Goal: Transaction & Acquisition: Purchase product/service

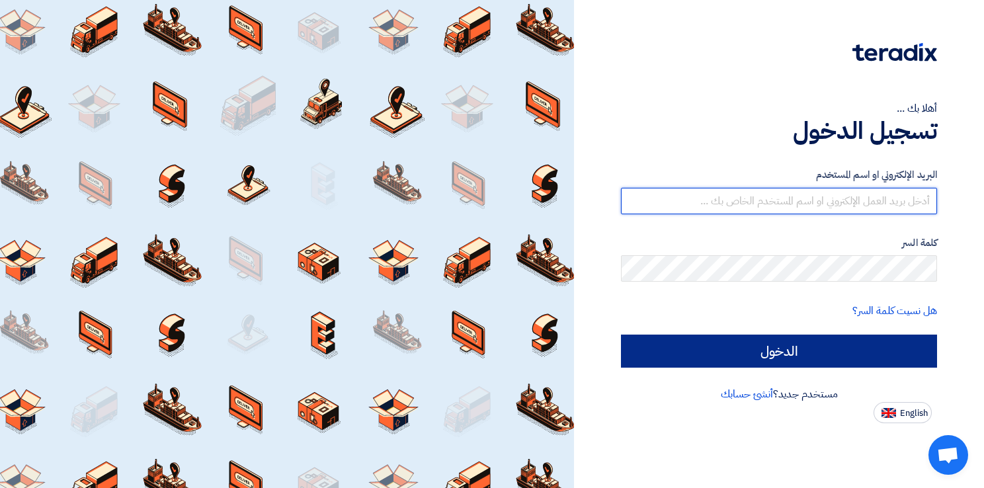
type input "[EMAIL_ADDRESS][DOMAIN_NAME]"
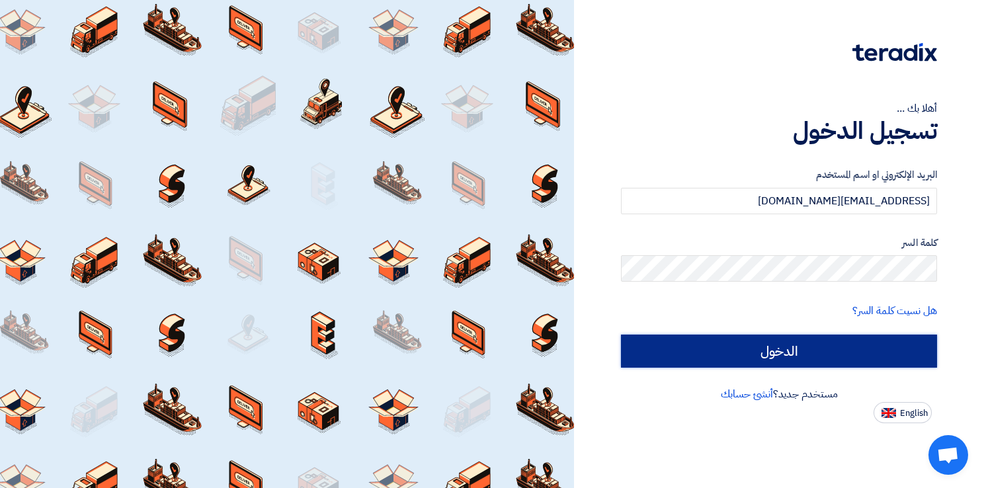
click at [779, 356] on input "الدخول" at bounding box center [779, 351] width 316 height 33
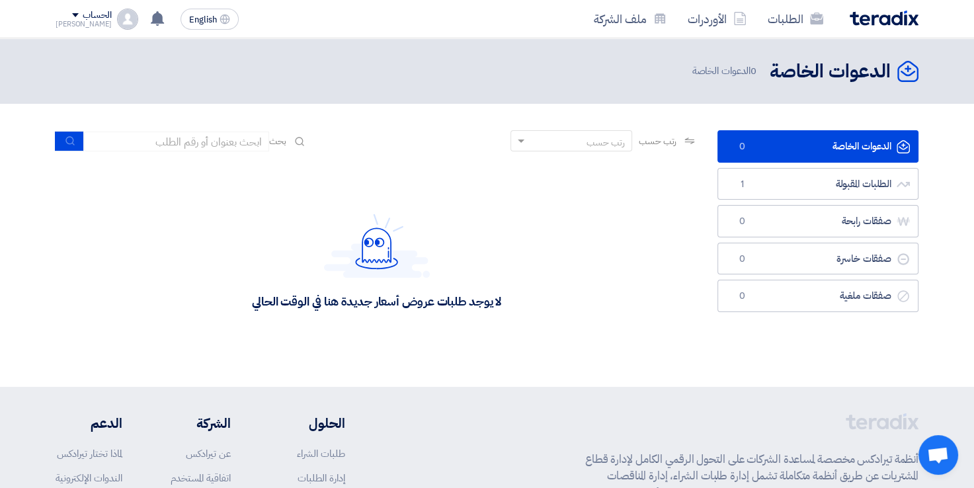
click at [845, 135] on link "الدعوات الخاصة الدعوات الخاصة 0" at bounding box center [818, 146] width 201 height 32
click at [849, 142] on link "الدعوات الخاصة الدعوات الخاصة 0" at bounding box center [818, 146] width 201 height 32
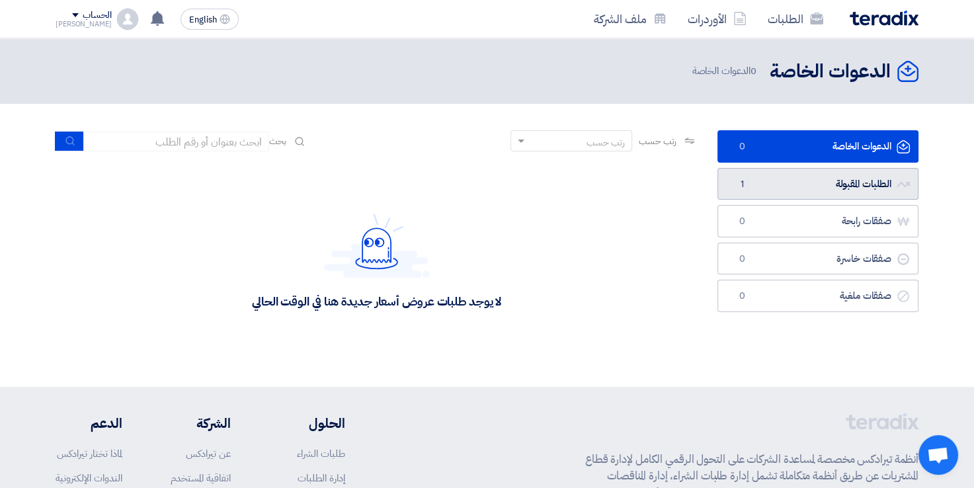
scroll to position [26, 0]
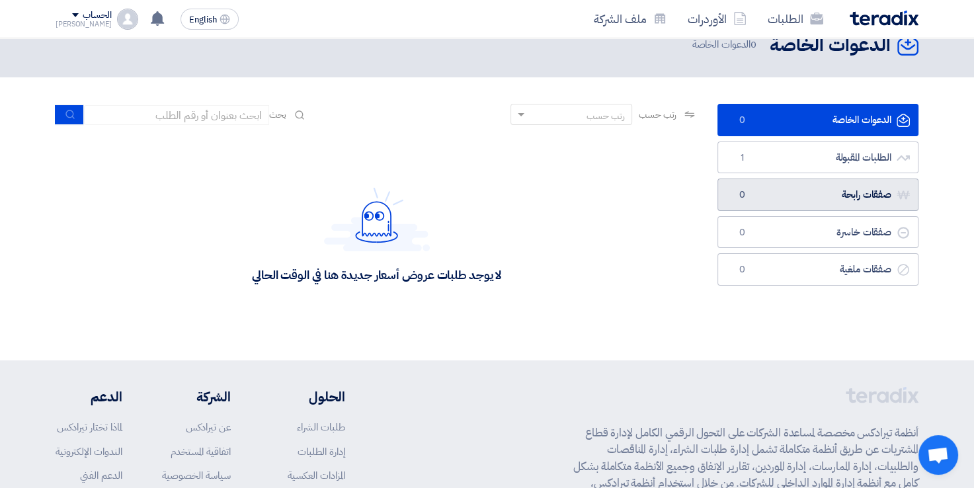
click at [894, 194] on link "صفقات رابحة صفقات رابحة 0" at bounding box center [818, 195] width 201 height 32
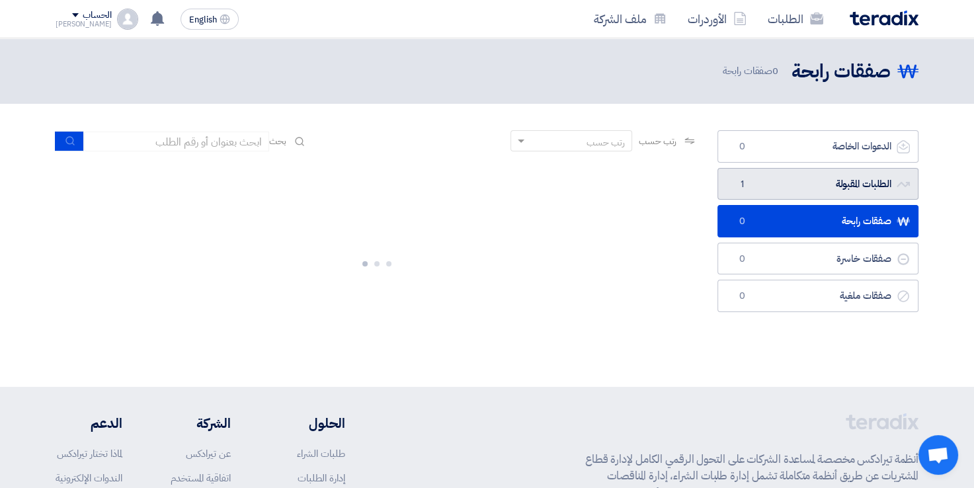
click at [875, 183] on link "الطلبات المقبولة الطلبات المقبولة 1" at bounding box center [818, 184] width 201 height 32
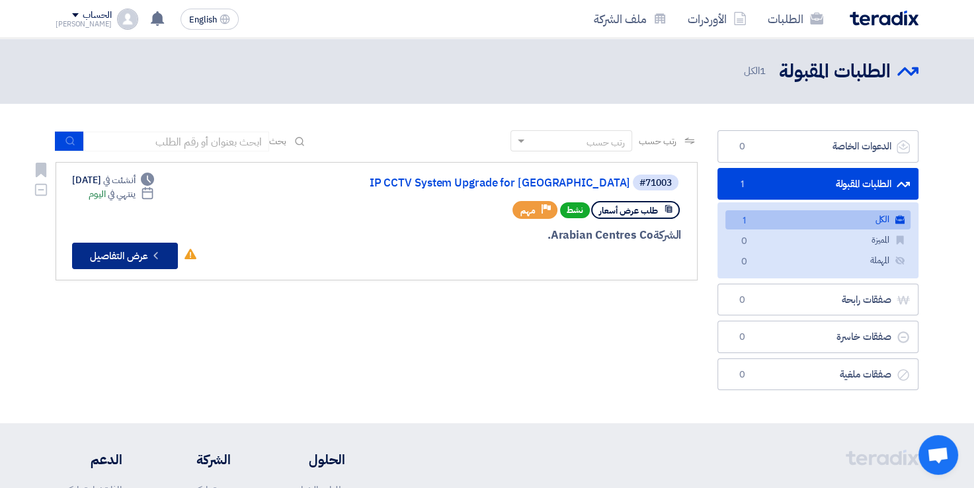
click at [153, 252] on icon "Check details" at bounding box center [156, 255] width 13 height 13
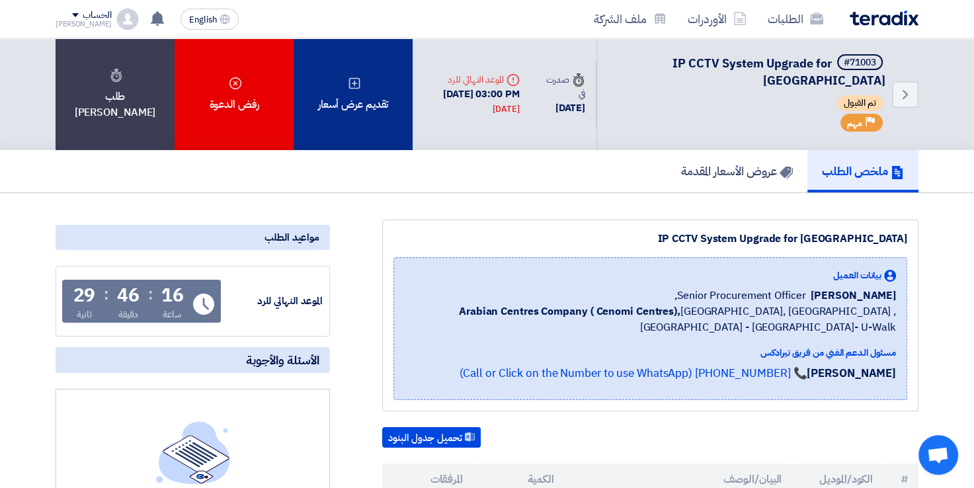
click at [352, 117] on div "تقديم عرض أسعار" at bounding box center [353, 94] width 119 height 112
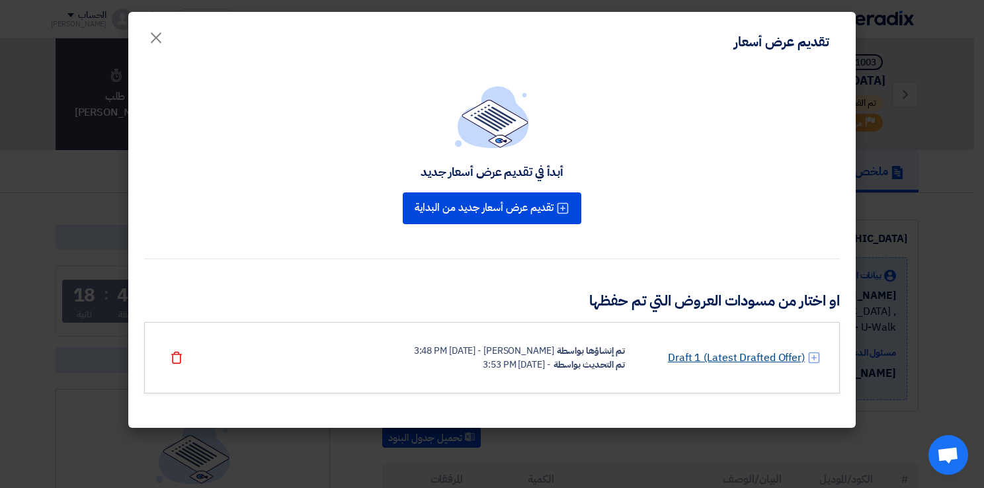
click at [714, 353] on link "Draft 1 (Latest Drafted Offer)" at bounding box center [736, 358] width 137 height 16
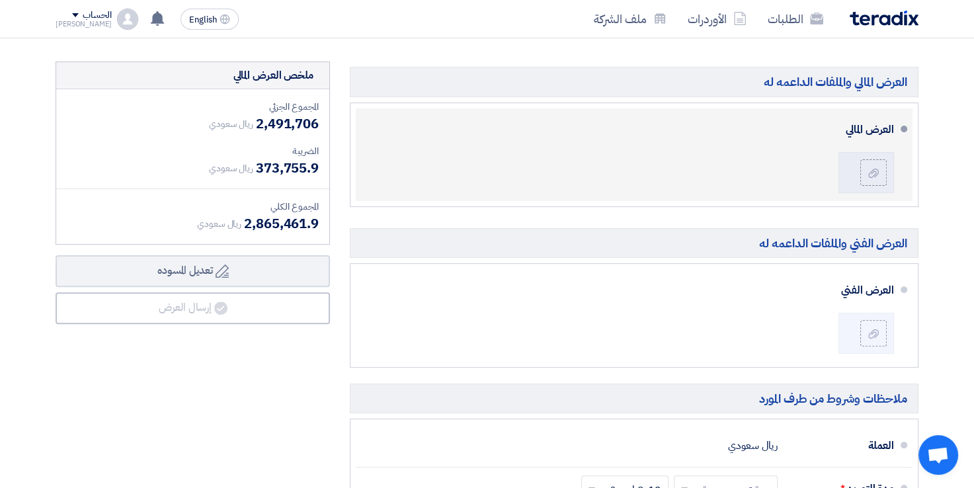
scroll to position [331, 0]
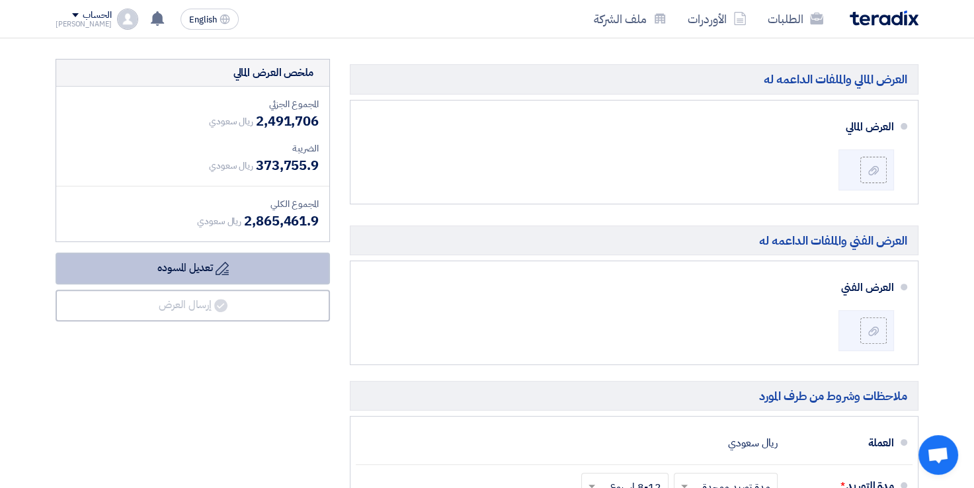
click at [310, 261] on button "Draft تعديل المسوده" at bounding box center [193, 269] width 275 height 32
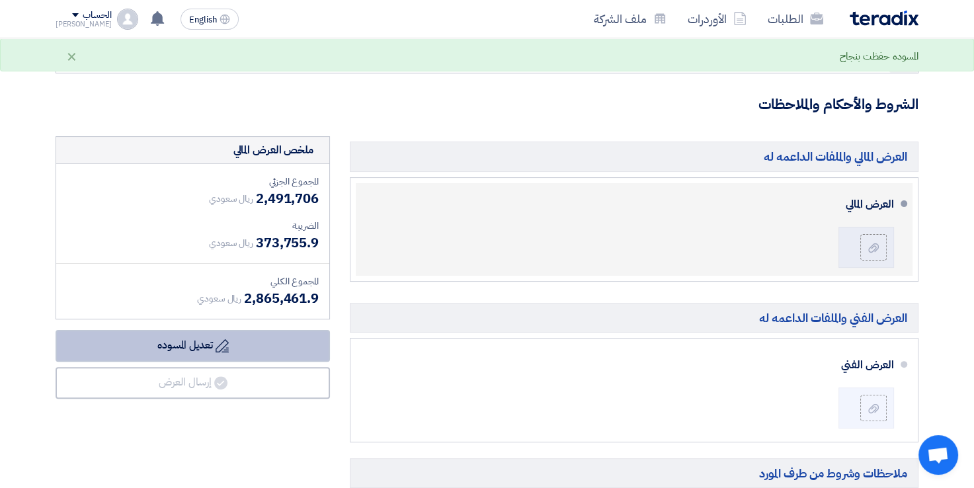
scroll to position [198, 0]
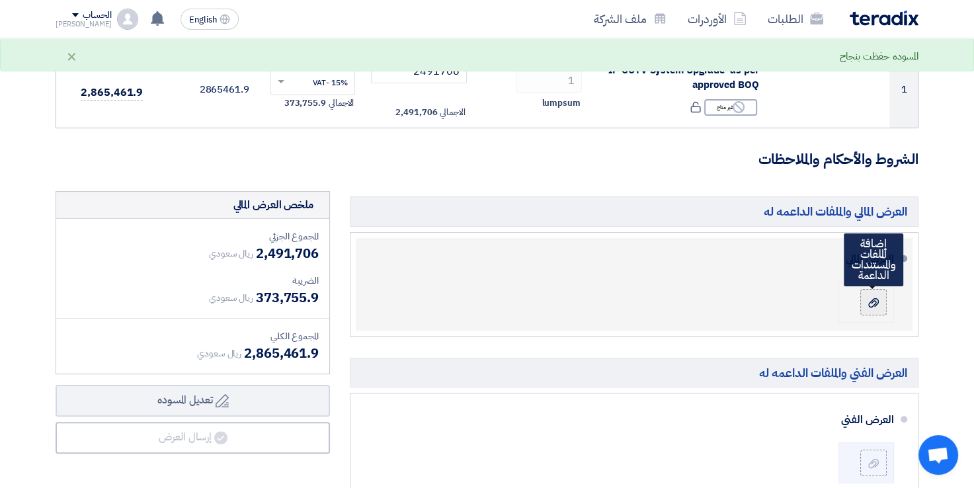
click at [869, 302] on icon at bounding box center [874, 303] width 11 height 11
click at [0, 0] on input "file" at bounding box center [0, 0] width 0 height 0
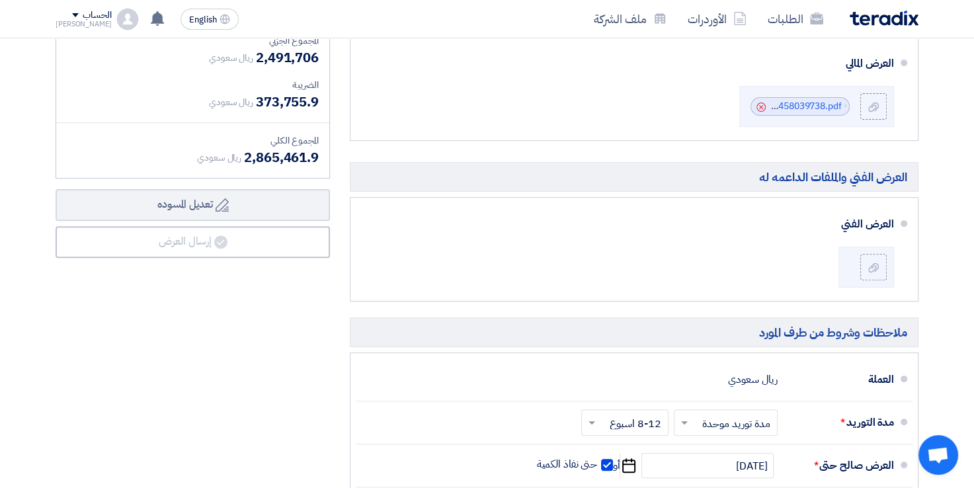
scroll to position [397, 0]
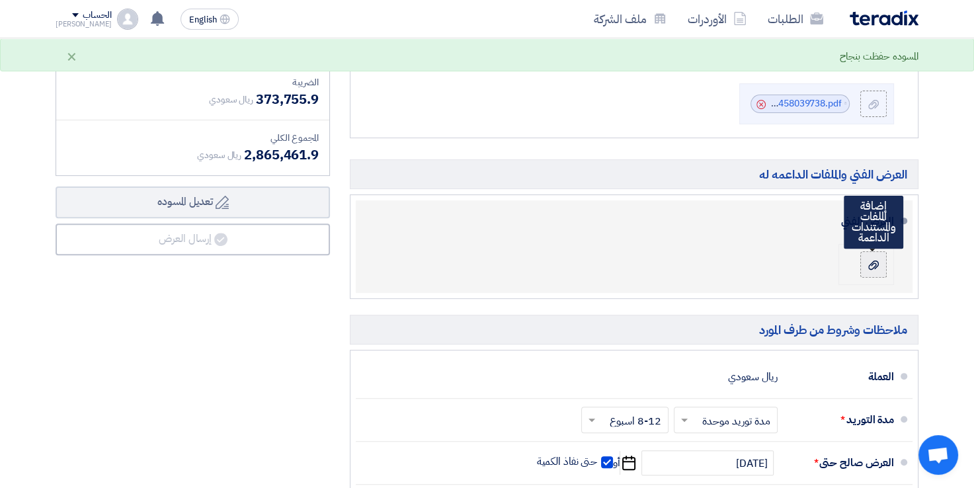
click at [873, 263] on icon at bounding box center [874, 265] width 11 height 11
click at [0, 0] on input "file" at bounding box center [0, 0] width 0 height 0
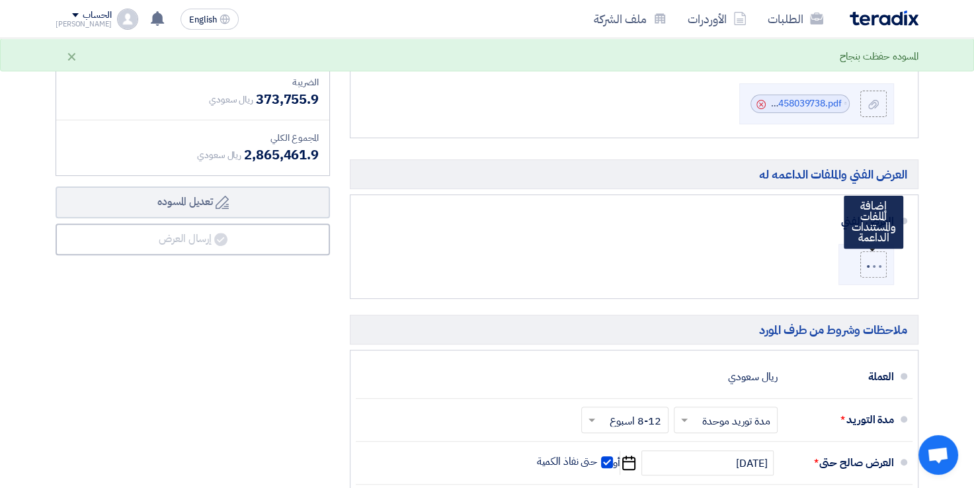
click at [169, 78] on div "الضريبة" at bounding box center [193, 82] width 252 height 14
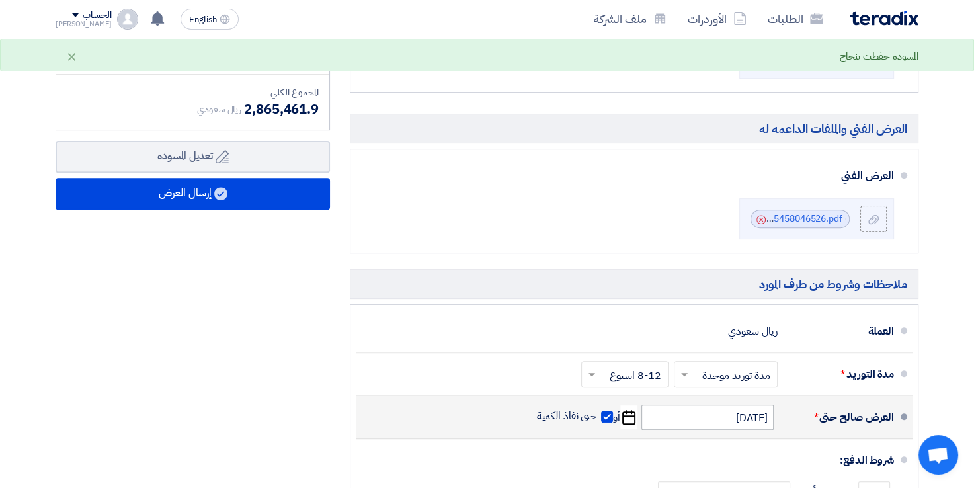
scroll to position [463, 0]
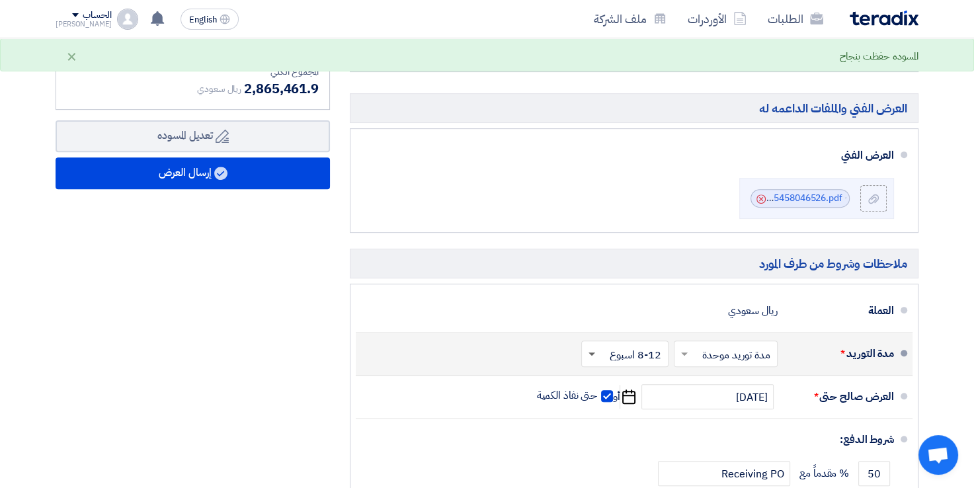
click at [591, 353] on span at bounding box center [592, 355] width 7 height 5
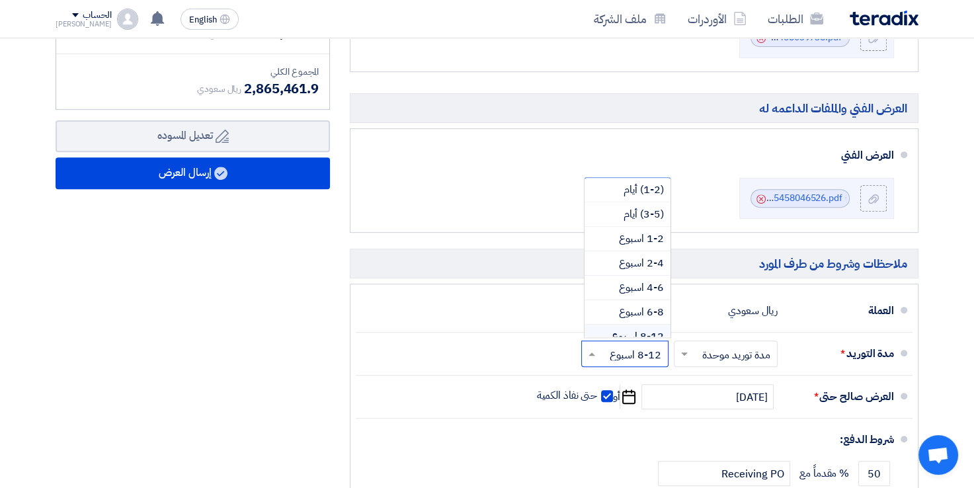
click at [327, 394] on div "ملخص [PERSON_NAME] المجموع الجزئي ريال سعودي 2,491,706 الضريبة ريال سعودي" at bounding box center [193, 268] width 294 height 683
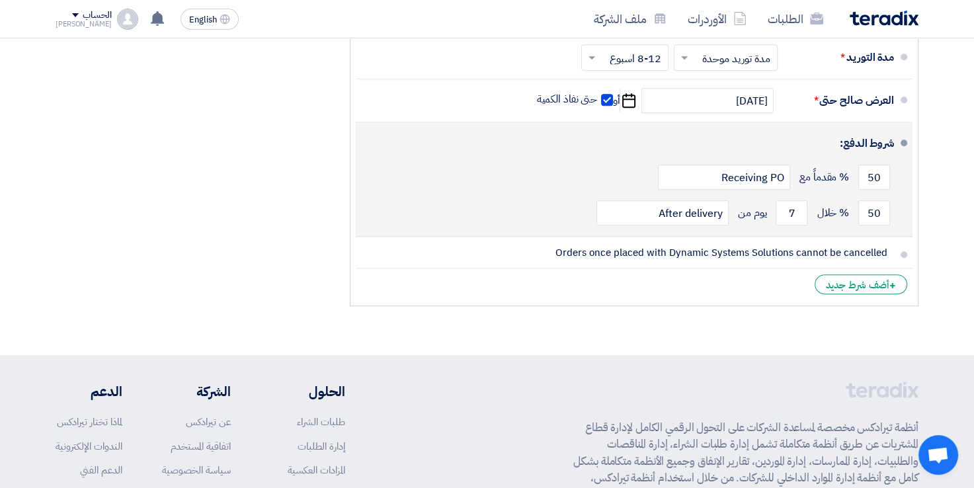
scroll to position [762, 0]
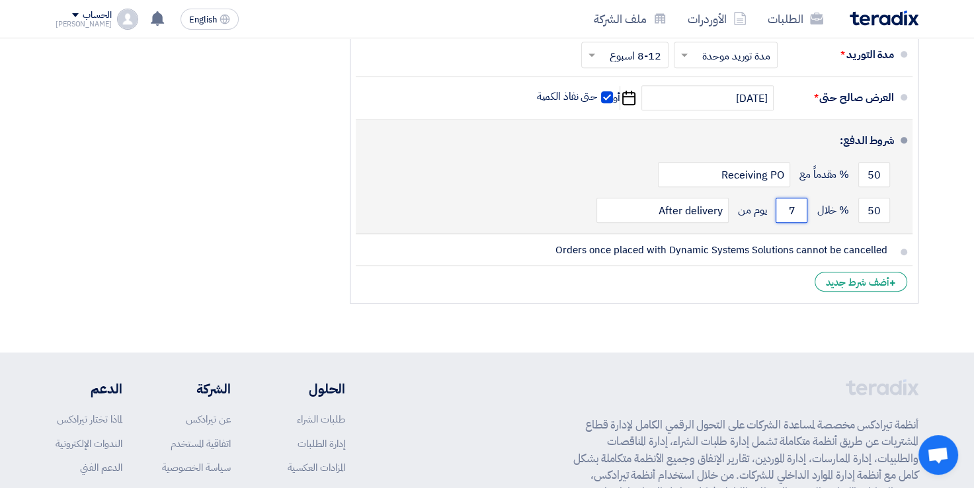
click at [796, 208] on input "7" at bounding box center [792, 210] width 32 height 25
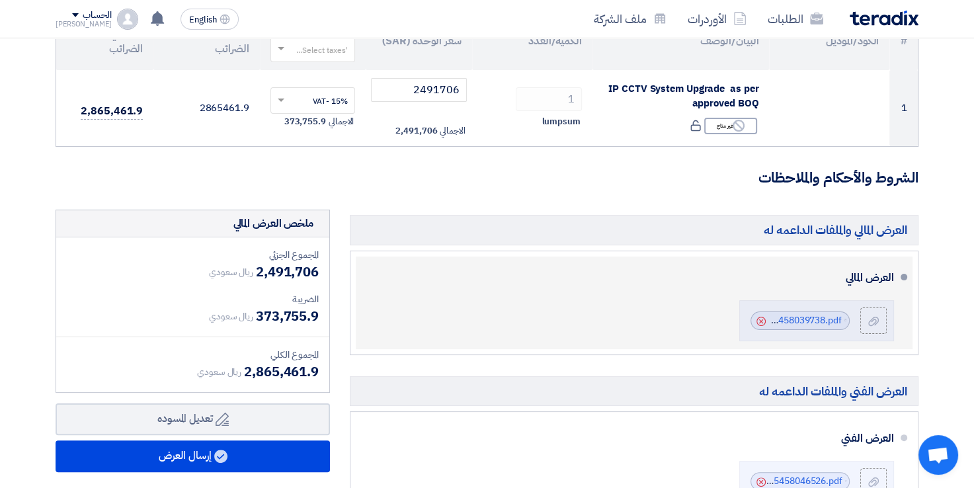
scroll to position [180, 0]
click at [786, 323] on link "accessed_IP_CCTV_System_UpgradeMakkah_Mall_V_1755458039738.pdf" at bounding box center [687, 321] width 310 height 14
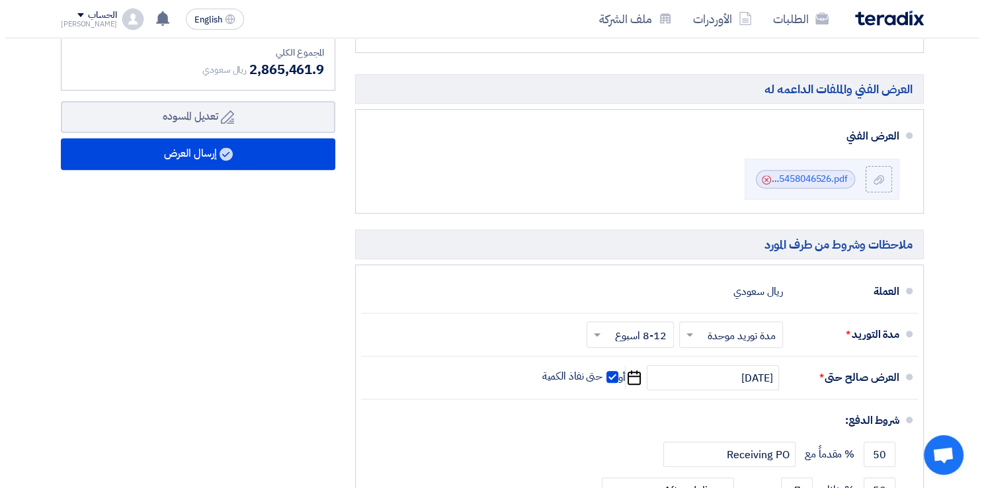
scroll to position [476, 0]
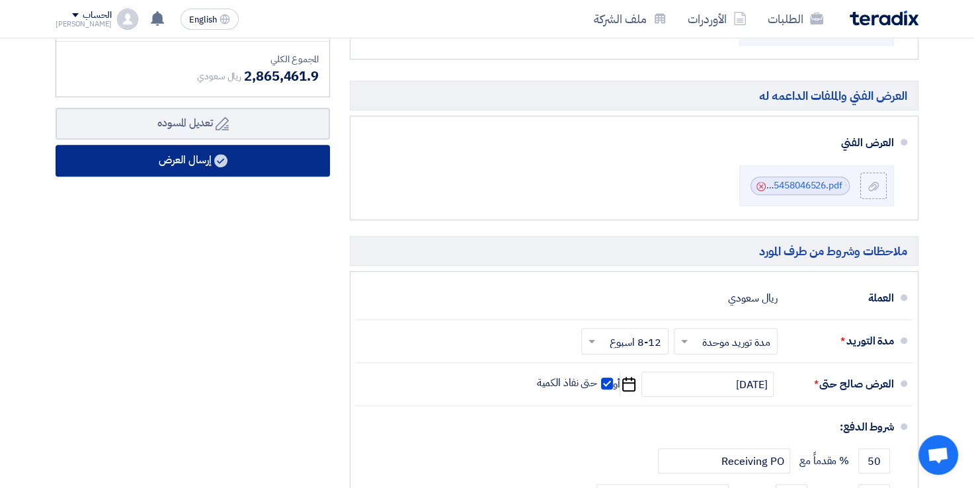
click at [208, 159] on button "إرسال العرض" at bounding box center [193, 161] width 275 height 32
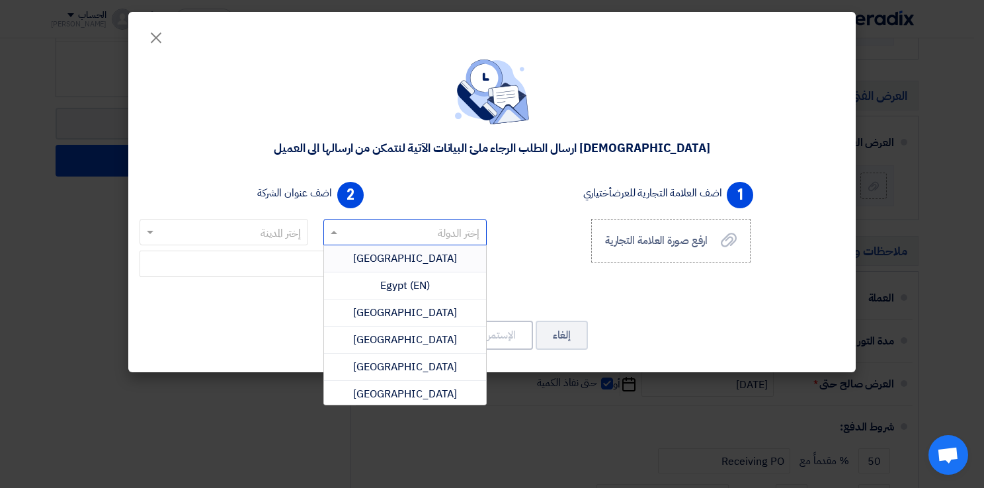
click at [356, 227] on input "text" at bounding box center [413, 233] width 138 height 22
type input "sa"
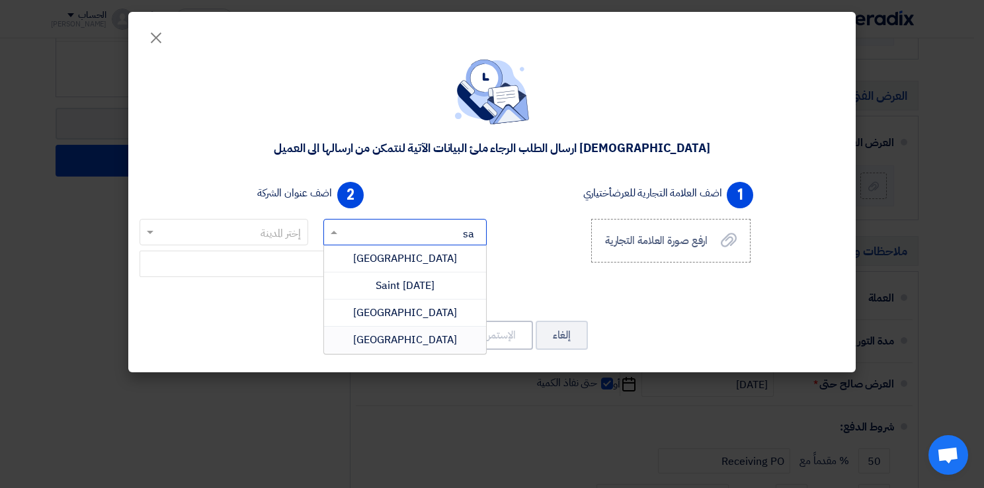
click at [416, 340] on span "[GEOGRAPHIC_DATA]" at bounding box center [405, 340] width 104 height 16
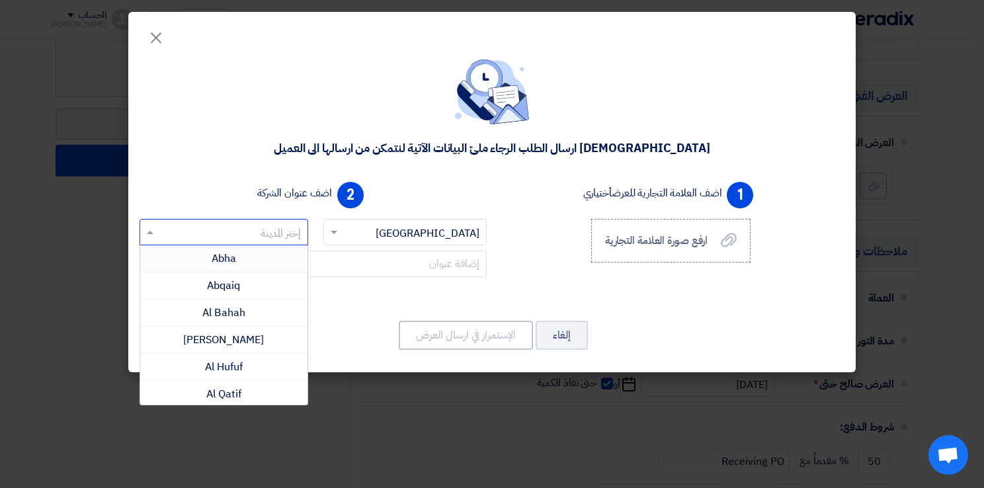
click at [270, 234] on input "text" at bounding box center [231, 233] width 142 height 22
type input "ri"
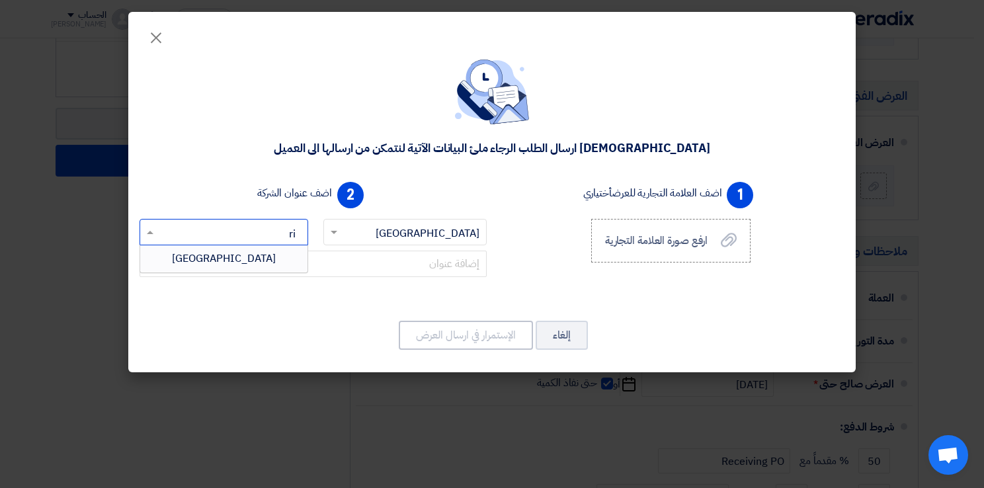
click at [235, 267] on div "[GEOGRAPHIC_DATA]" at bounding box center [223, 258] width 167 height 26
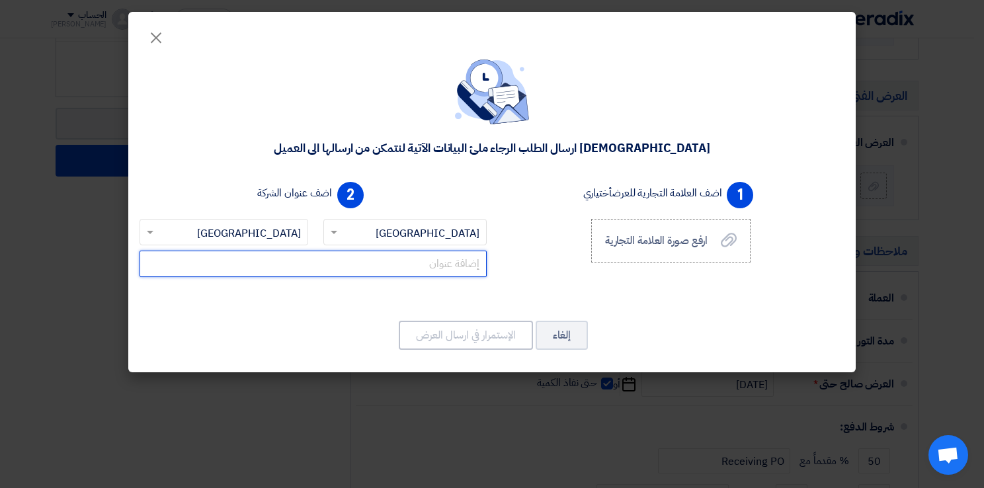
click at [347, 266] on input "text" at bounding box center [313, 264] width 347 height 26
paste input "Address : [STREET_ADDRESS]"
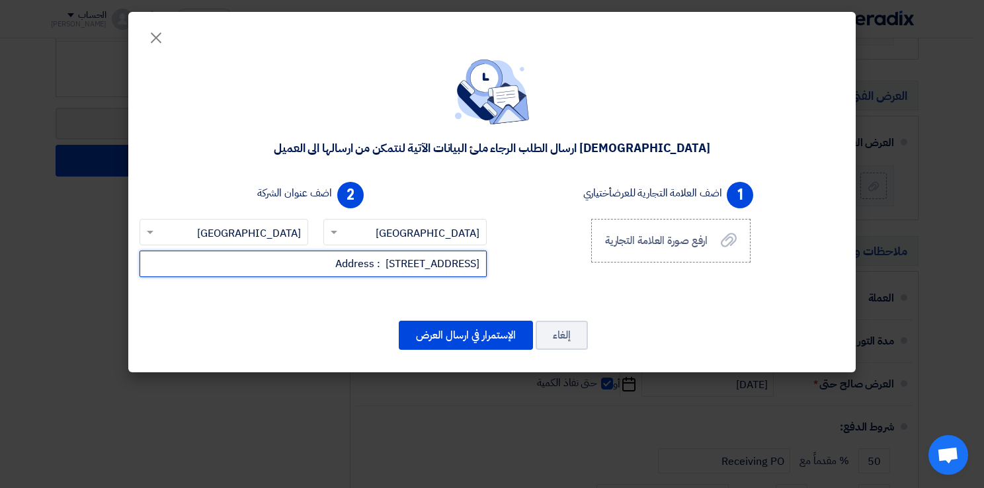
scroll to position [0, -28]
click at [195, 264] on input "Address : [STREET_ADDRESS]" at bounding box center [313, 264] width 347 height 26
drag, startPoint x: 349, startPoint y: 262, endPoint x: 342, endPoint y: 275, distance: 14.8
drag, startPoint x: 342, startPoint y: 275, endPoint x: 229, endPoint y: 264, distance: 113.7
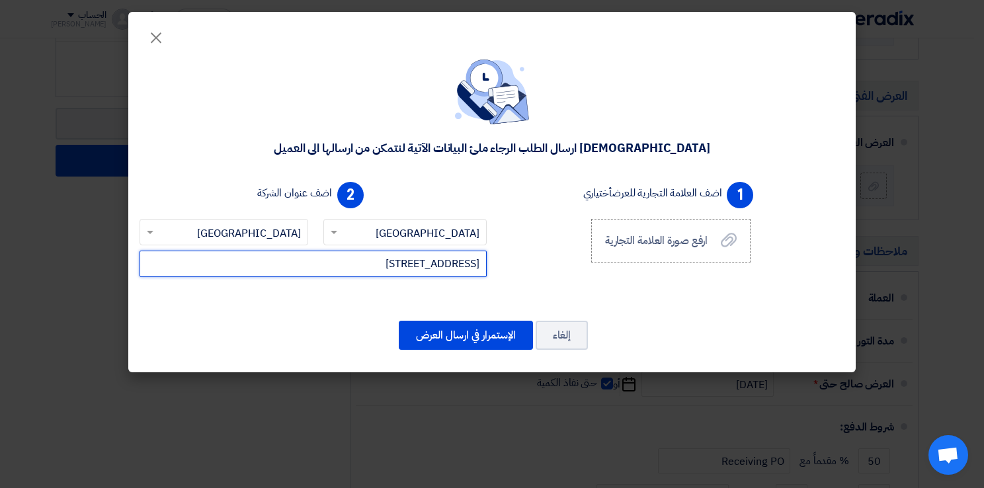
type input "[STREET_ADDRESS]"
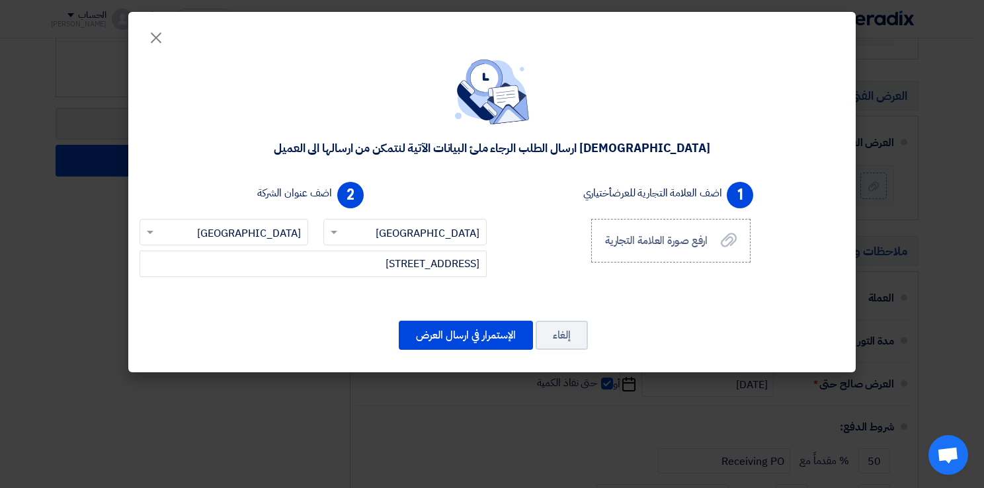
click at [228, 210] on div "2 اضف عنوان الشركة إختر الدولة × [GEOGRAPHIC_DATA] × إختر [GEOGRAPHIC_DATA] × […" at bounding box center [313, 238] width 358 height 122
click at [730, 240] on icon "ارفع صورة العلامة التجارية" at bounding box center [729, 240] width 16 height 16
click at [0, 0] on input "ارفع صورة العلامة التجارية ارفع صورة العلامة التجارية" at bounding box center [0, 0] width 0 height 0
click at [500, 337] on button "الإستمرار في ارسال العرض" at bounding box center [466, 335] width 134 height 29
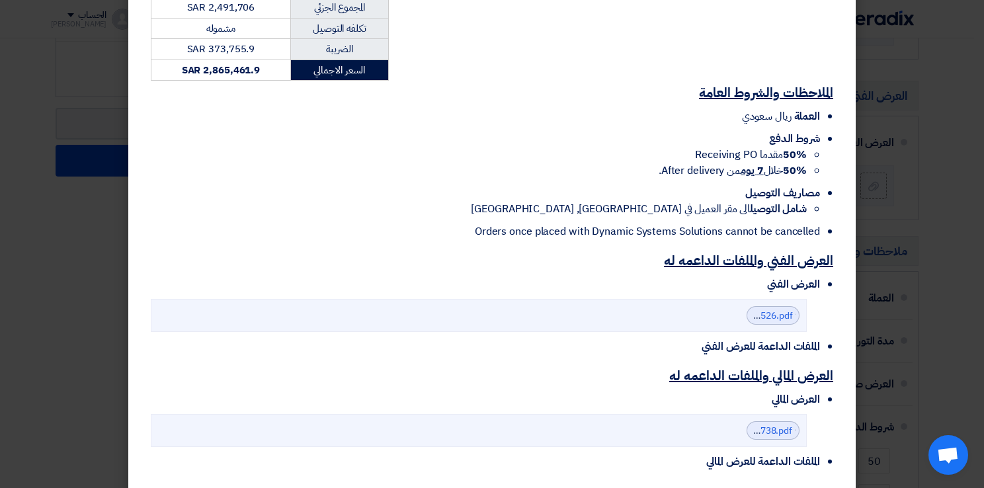
scroll to position [363, 0]
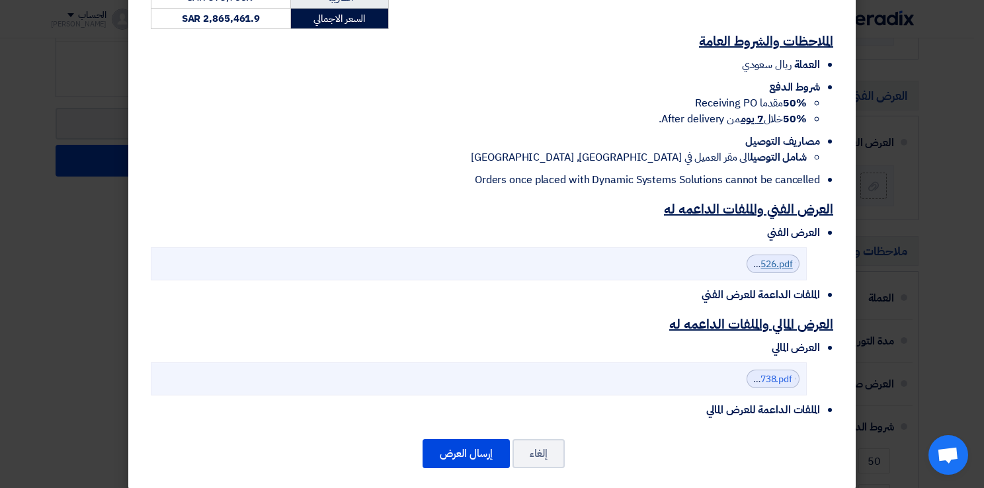
click at [791, 257] on link "IP_CCTV_System_Upgrade__Makkah_MallCenomi_Centers_CompanyTechnical_Proposal_175…" at bounding box center [563, 264] width 460 height 14
click at [476, 443] on button "إرسال العرض" at bounding box center [466, 453] width 87 height 29
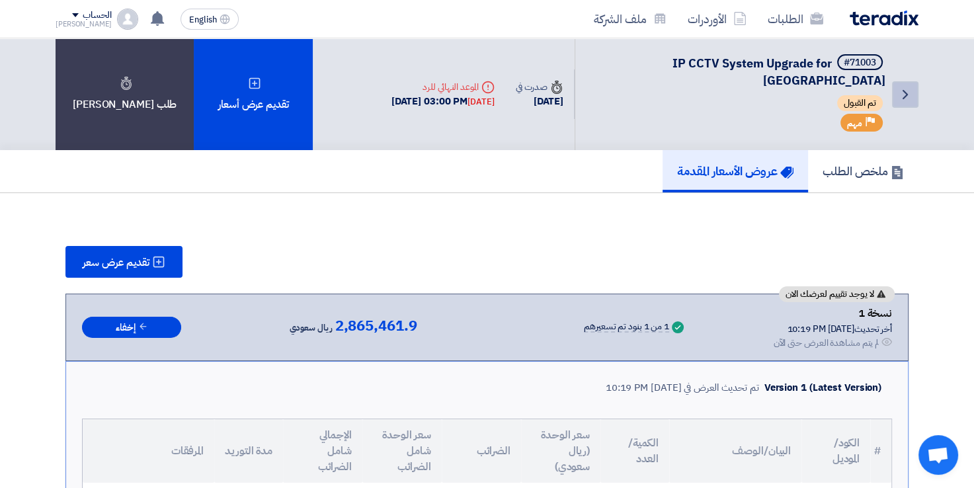
click at [908, 87] on icon "Back" at bounding box center [906, 95] width 16 height 16
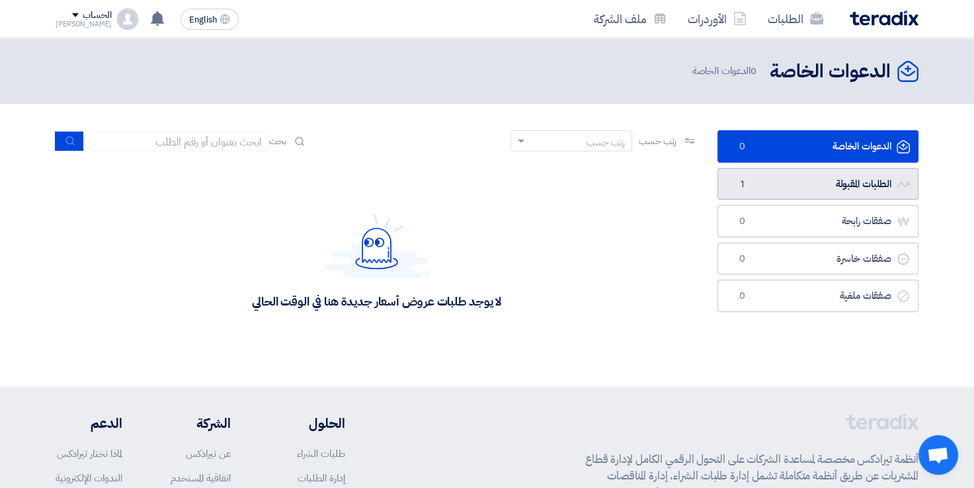
click at [839, 184] on link "الطلبات المقبولة الطلبات المقبولة 1" at bounding box center [818, 184] width 201 height 32
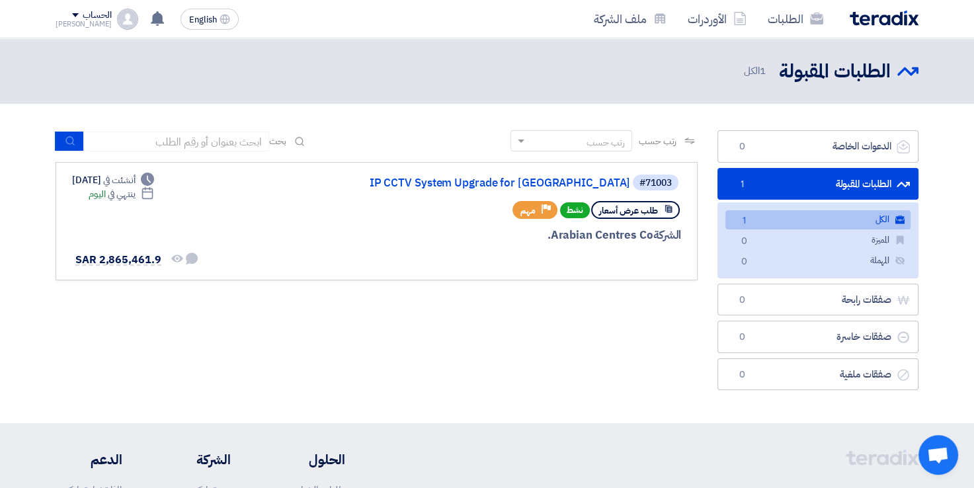
click at [169, 348] on div "رتب حسب رتب حسب بحث مجال الطلب مسؤول المشتريات نوع الطلب" at bounding box center [377, 263] width 662 height 267
click at [646, 212] on span "طلب عرض أسعار" at bounding box center [628, 210] width 59 height 13
click at [500, 183] on link "IP CCTV System Upgrade for [GEOGRAPHIC_DATA]" at bounding box center [498, 183] width 265 height 12
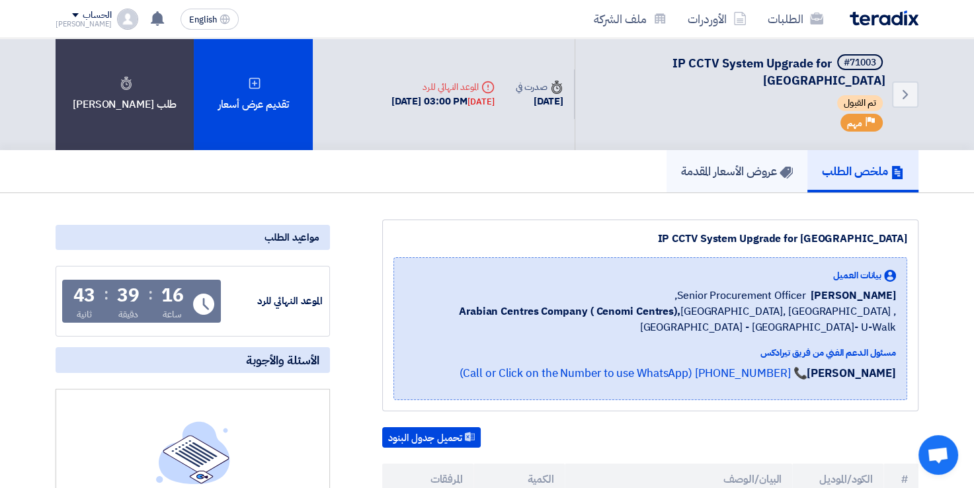
click at [716, 163] on h5 "عروض الأسعار المقدمة" at bounding box center [737, 170] width 112 height 15
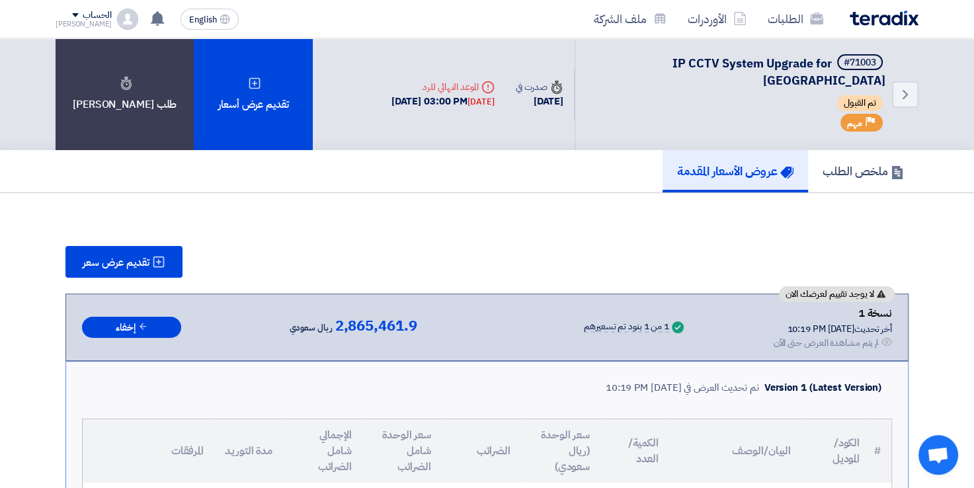
click at [83, 17] on div "الحساب" at bounding box center [97, 15] width 28 height 11
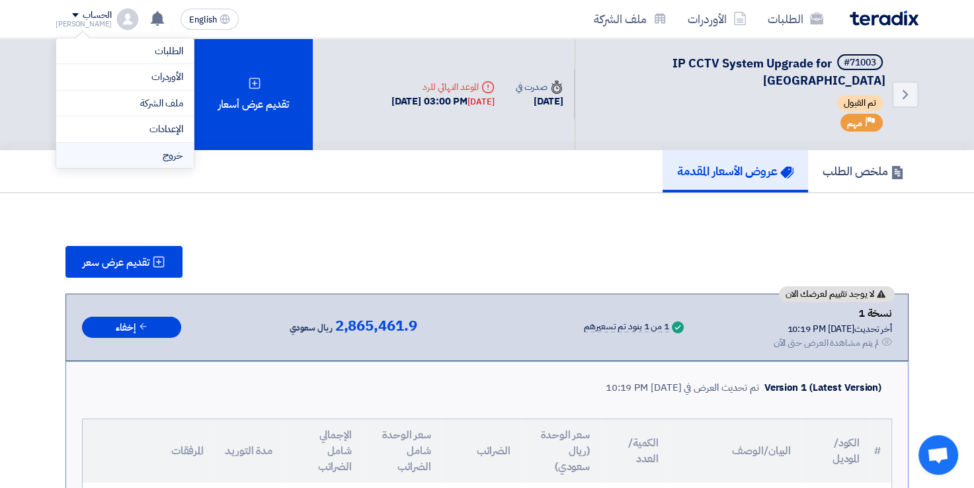
click at [164, 155] on li "خروج" at bounding box center [125, 156] width 138 height 26
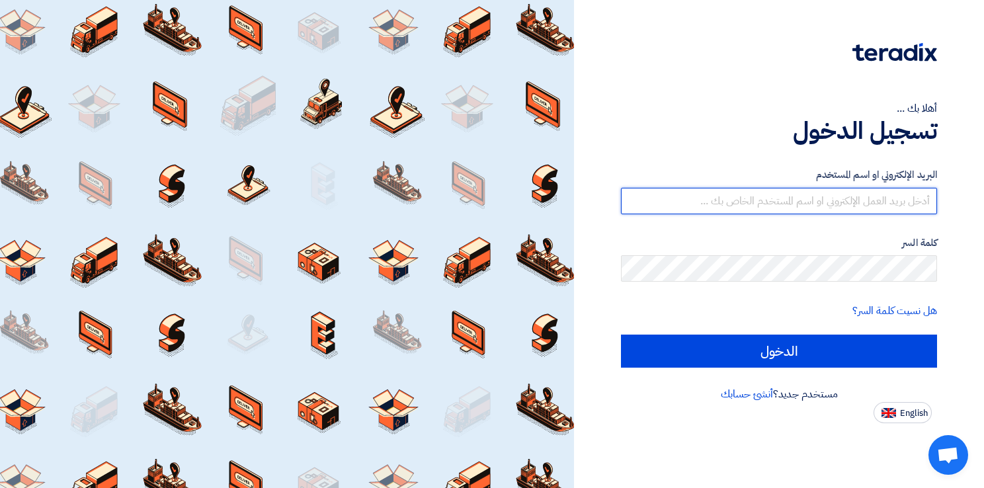
type input "[EMAIL_ADDRESS][DOMAIN_NAME]"
